Goal: Task Accomplishment & Management: Complete application form

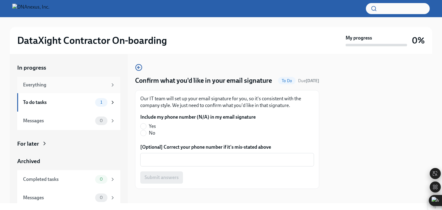
click at [48, 83] on div "Everything" at bounding box center [65, 85] width 84 height 7
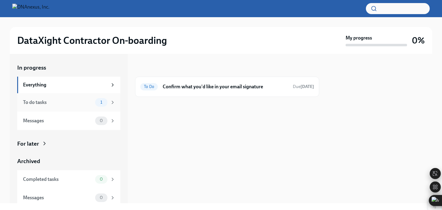
click at [51, 103] on div "To do tasks" at bounding box center [58, 102] width 70 height 7
click at [66, 107] on div "To do tasks 1" at bounding box center [68, 102] width 103 height 18
click at [214, 87] on h6 "Confirm what you'd like in your email signature" at bounding box center [225, 86] width 125 height 7
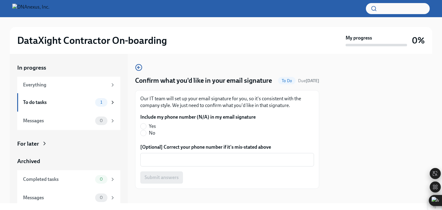
click at [149, 130] on span "Yes" at bounding box center [152, 126] width 7 height 7
click at [146, 129] on input "Yes" at bounding box center [144, 127] width 6 height 6
radio input "true"
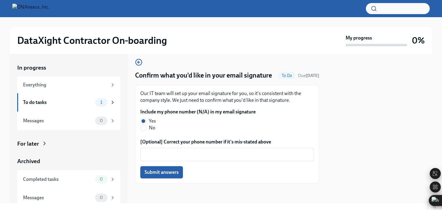
scroll to position [10, 0]
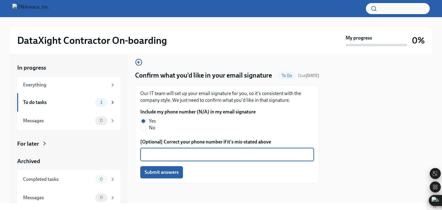
click at [173, 158] on textarea "[Optional] Correct your phone number if it's mis-stated above" at bounding box center [227, 154] width 166 height 7
type textarea "0937123728"
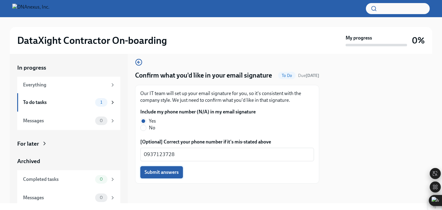
click at [162, 172] on span "Submit answers" at bounding box center [161, 172] width 34 height 6
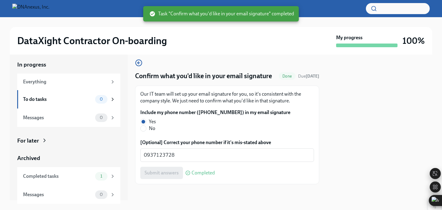
click at [355, 146] on div at bounding box center [379, 129] width 106 height 149
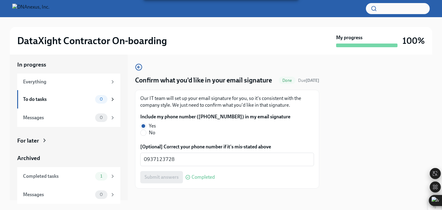
scroll to position [0, 0]
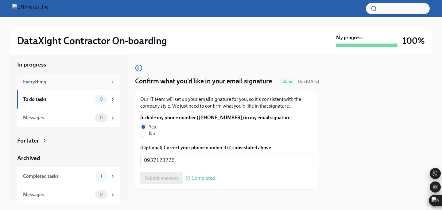
click at [76, 76] on div "Everything" at bounding box center [68, 82] width 103 height 17
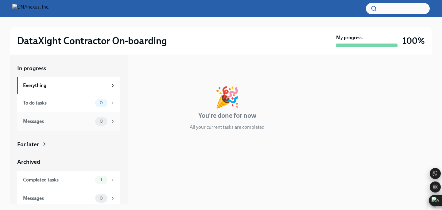
click at [75, 102] on div "To do tasks" at bounding box center [58, 103] width 70 height 7
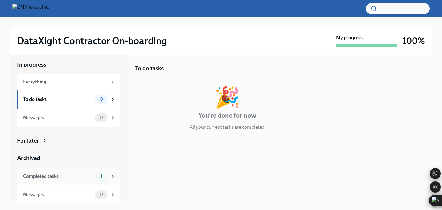
click at [96, 174] on div "1" at bounding box center [101, 176] width 12 height 9
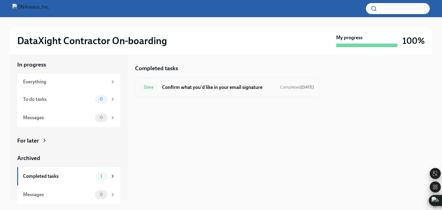
click at [207, 91] on div "Done Confirm what you'd like in your email signature Completed [DATE]" at bounding box center [227, 88] width 174 height 10
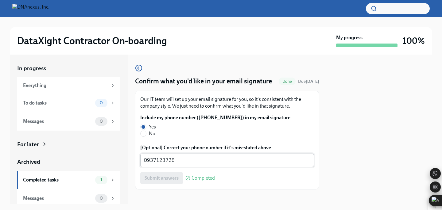
click at [163, 167] on div "0937123728 x ​" at bounding box center [227, 160] width 174 height 13
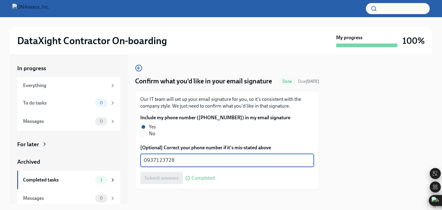
click at [164, 164] on textarea "0937123728" at bounding box center [227, 160] width 166 height 7
type textarea "ádadw"
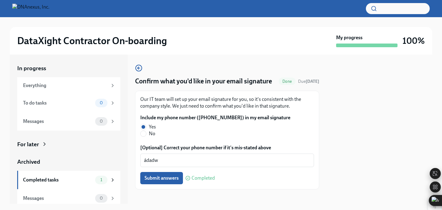
click at [382, 121] on div at bounding box center [379, 129] width 106 height 149
